Goal: Task Accomplishment & Management: Check status

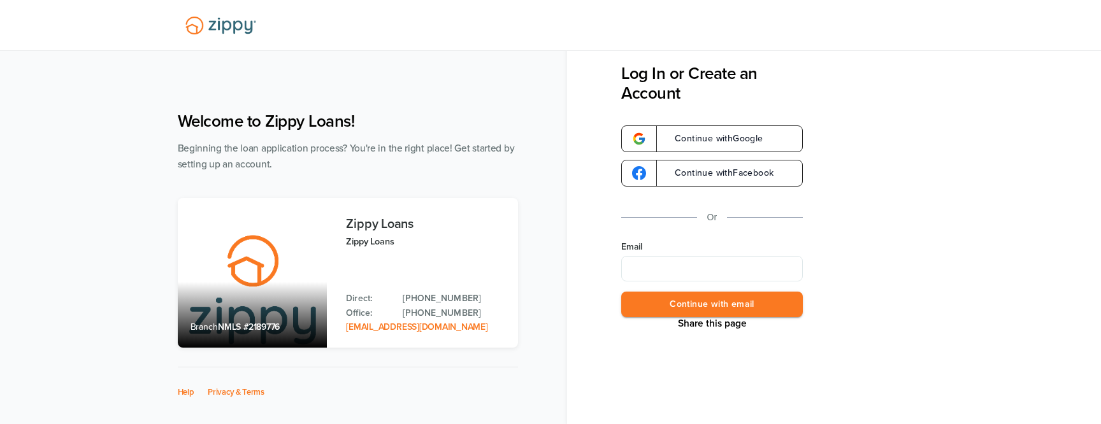
click at [665, 263] on input "Email" at bounding box center [712, 268] width 182 height 25
type input "**********"
click at [765, 308] on button "Continue with email" at bounding box center [712, 305] width 182 height 26
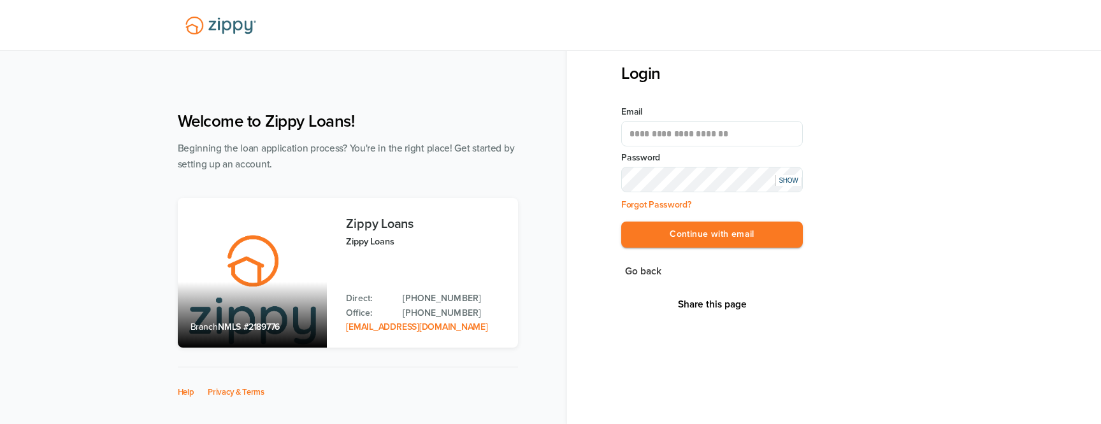
click at [621, 222] on button "Continue with email" at bounding box center [712, 235] width 182 height 26
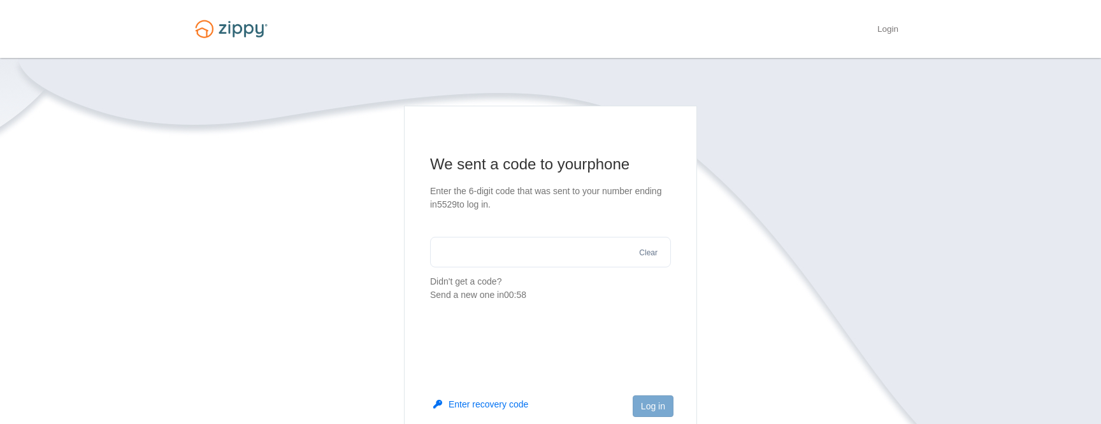
click at [555, 256] on input "text" at bounding box center [550, 252] width 241 height 31
click at [514, 258] on input "text" at bounding box center [550, 252] width 241 height 31
type input "******"
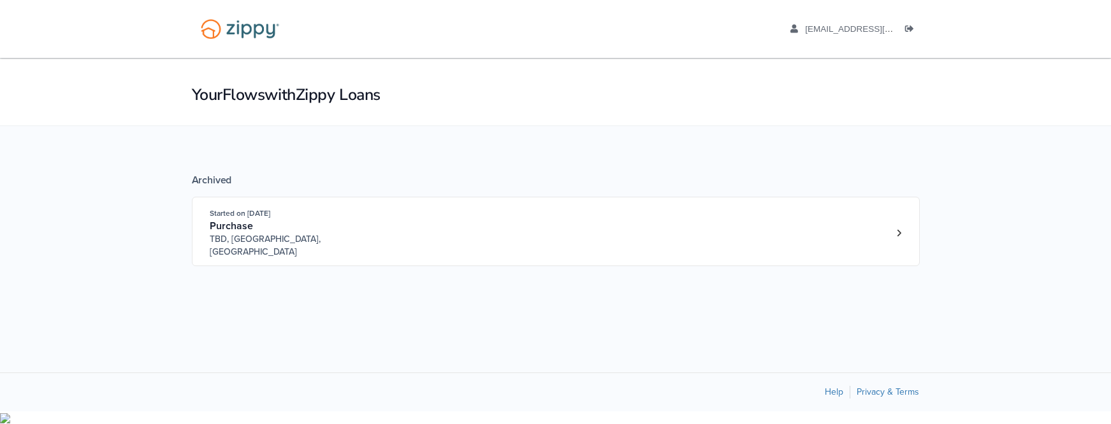
click at [477, 264] on div "Archived Started on Jun. 26th, 2025 Purchase TBD, Indianapolis, IN" at bounding box center [556, 213] width 728 height 175
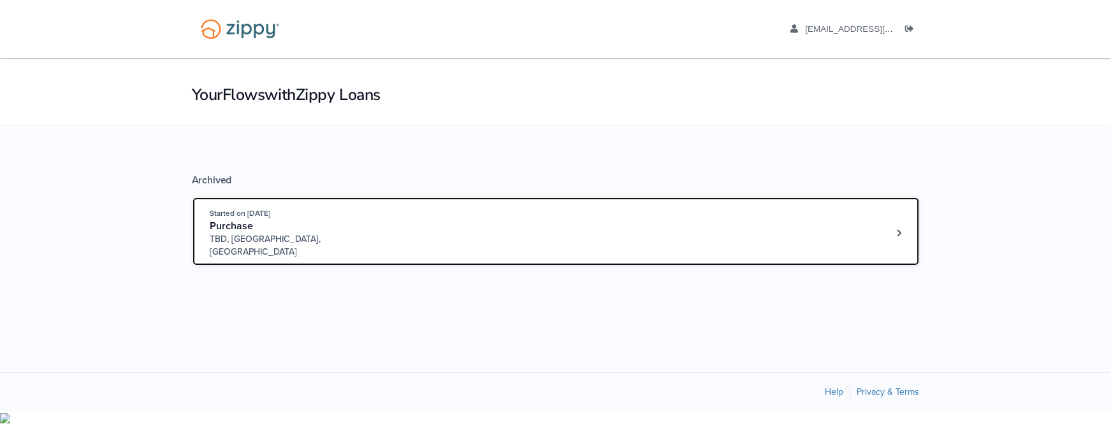
click at [344, 237] on span "TBD, Indianapolis, IN" at bounding box center [307, 245] width 194 height 25
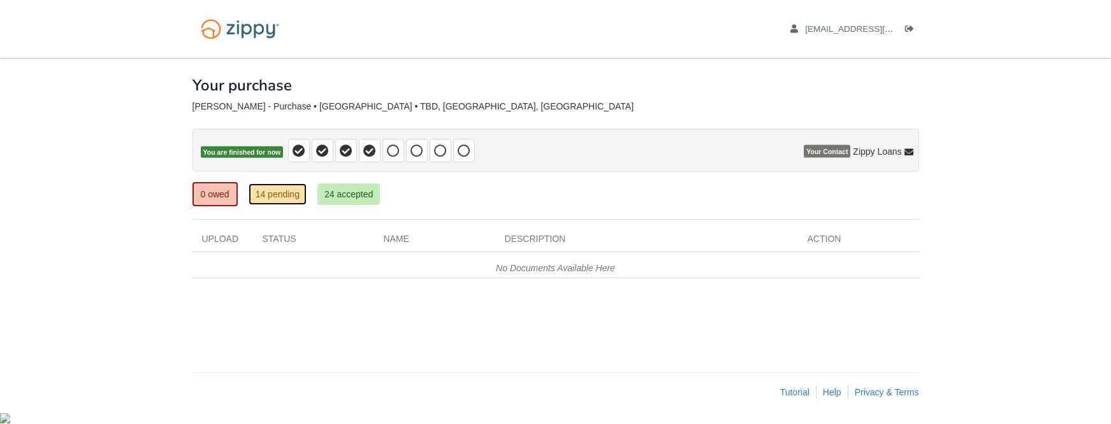
click at [287, 196] on link "14 pending" at bounding box center [278, 195] width 58 height 22
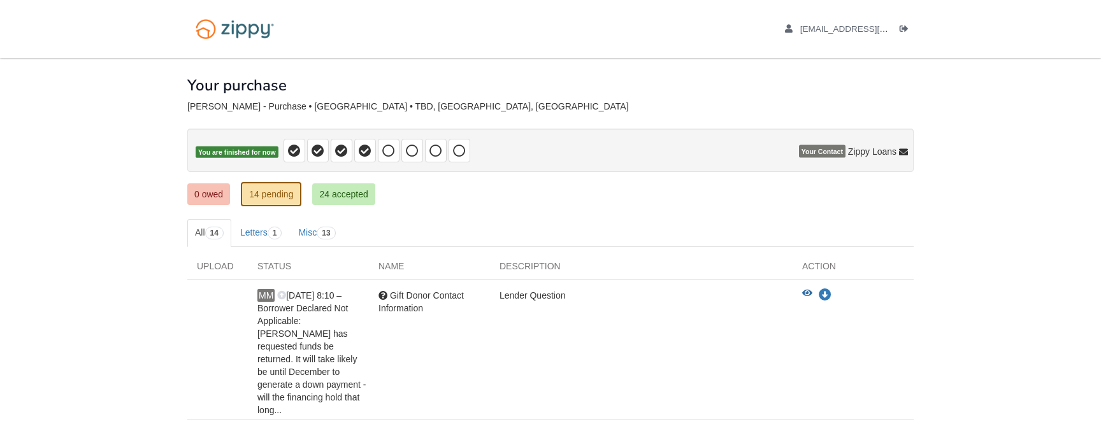
click at [827, 148] on span "Your Contact" at bounding box center [822, 151] width 47 height 13
drag, startPoint x: 885, startPoint y: 112, endPoint x: 830, endPoint y: 110, distance: 54.8
click at [830, 110] on div "Zippy Loans [PHONE_NUMBER] [EMAIL_ADDRESS][DOMAIN_NAME]" at bounding box center [868, 116] width 80 height 51
copy p "[PHONE_NUMBER]"
